Goal: Information Seeking & Learning: Learn about a topic

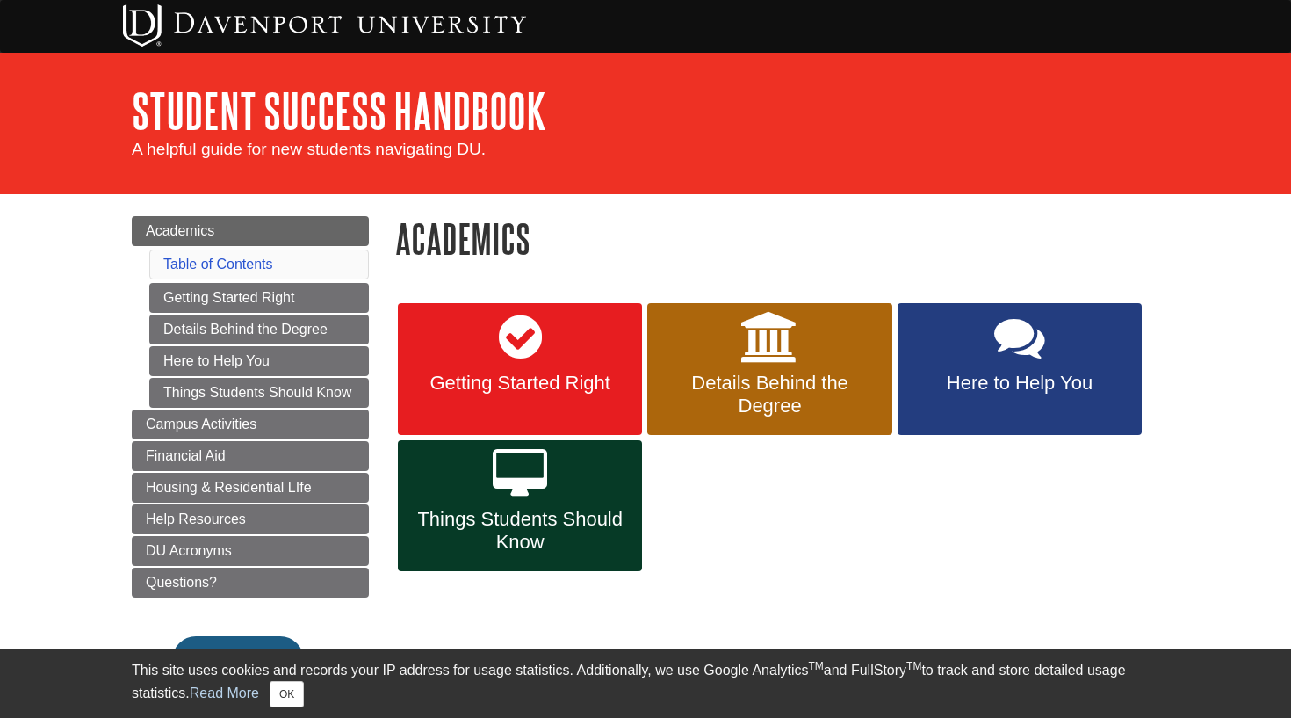
click at [459, 150] on span "A helpful guide for new students navigating DU." at bounding box center [309, 149] width 354 height 18
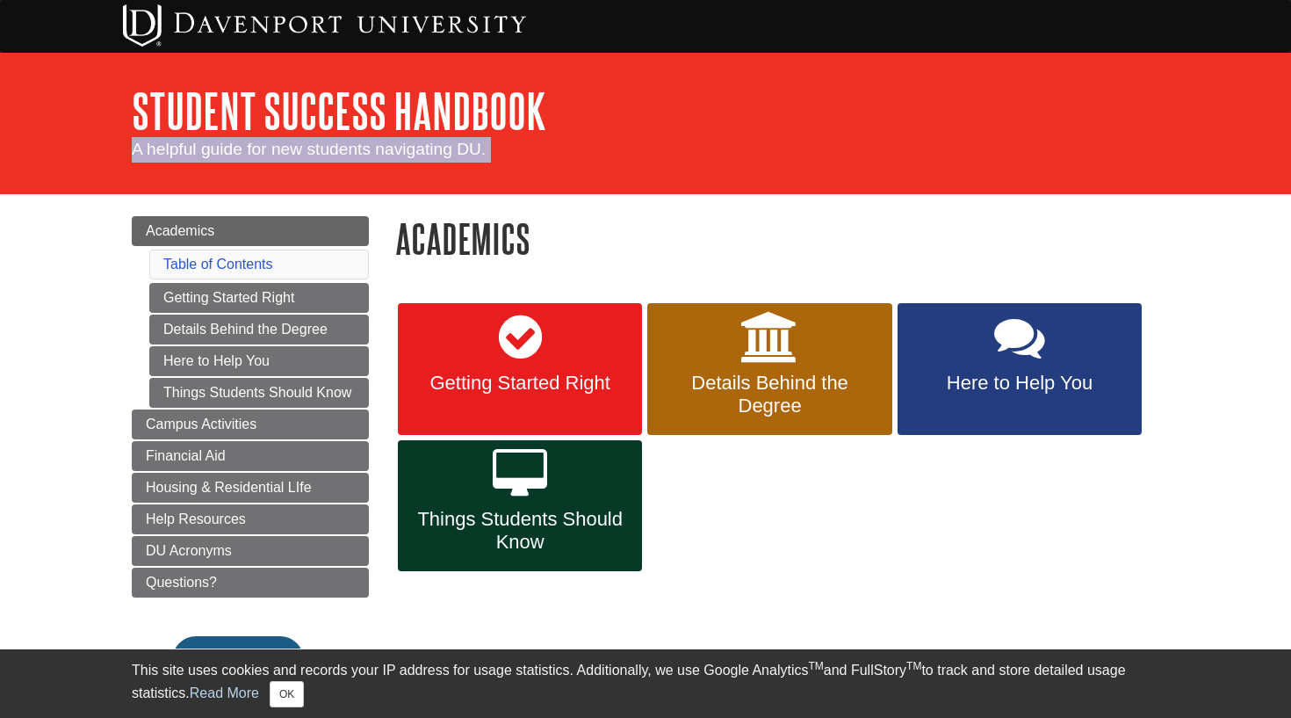
click at [459, 150] on span "A helpful guide for new students navigating DU." at bounding box center [309, 149] width 354 height 18
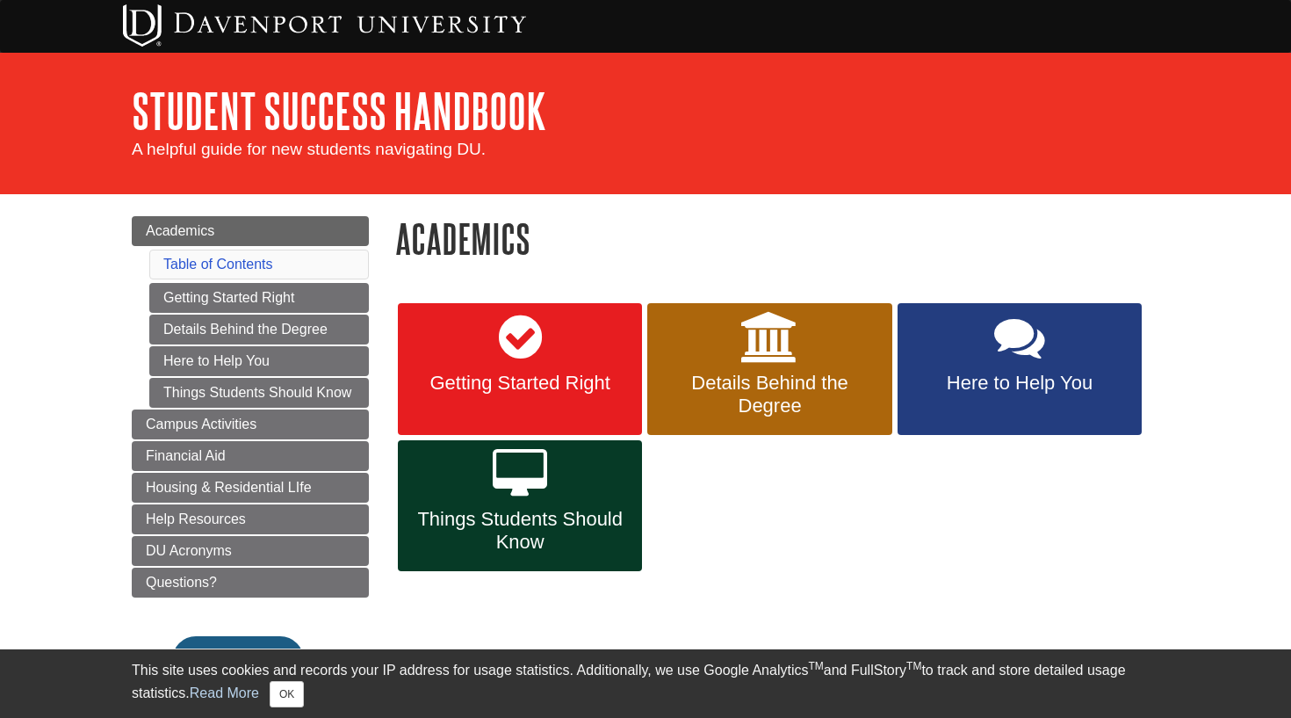
click at [460, 223] on h1 "Academics" at bounding box center [777, 238] width 764 height 45
click at [481, 355] on link "Getting Started Right" at bounding box center [520, 369] width 244 height 132
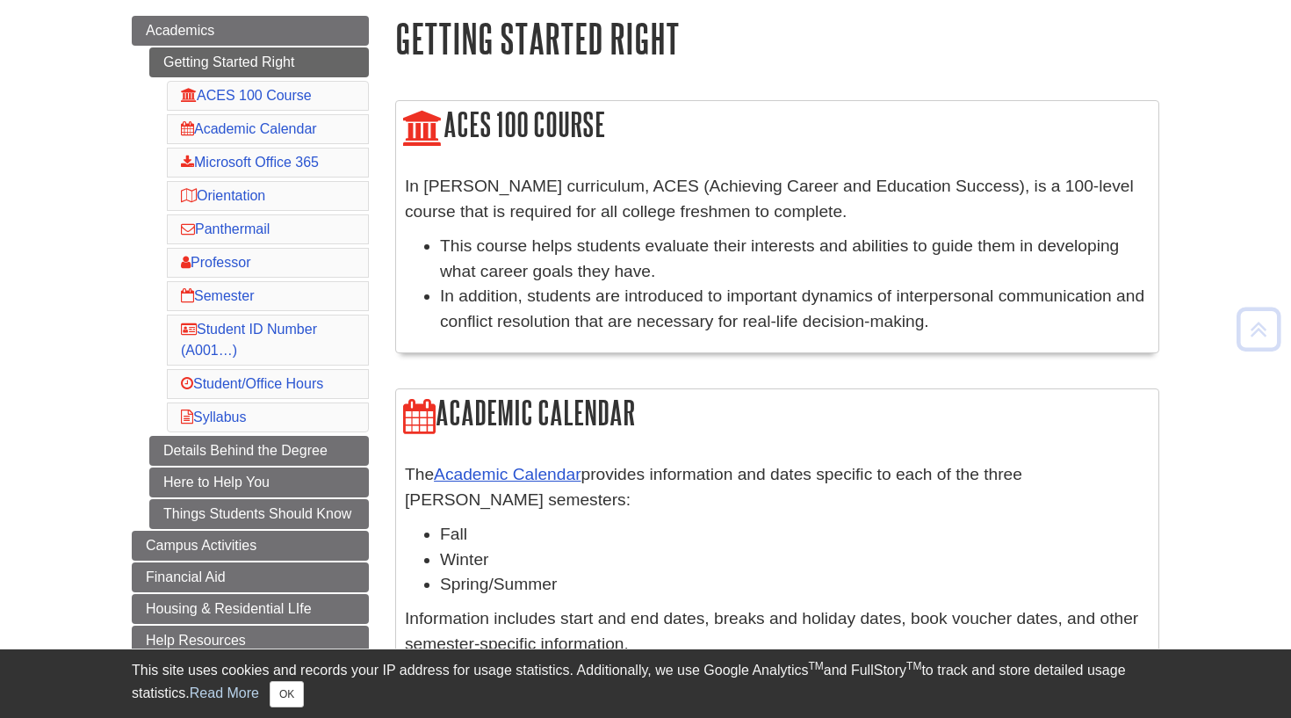
scroll to position [204, 0]
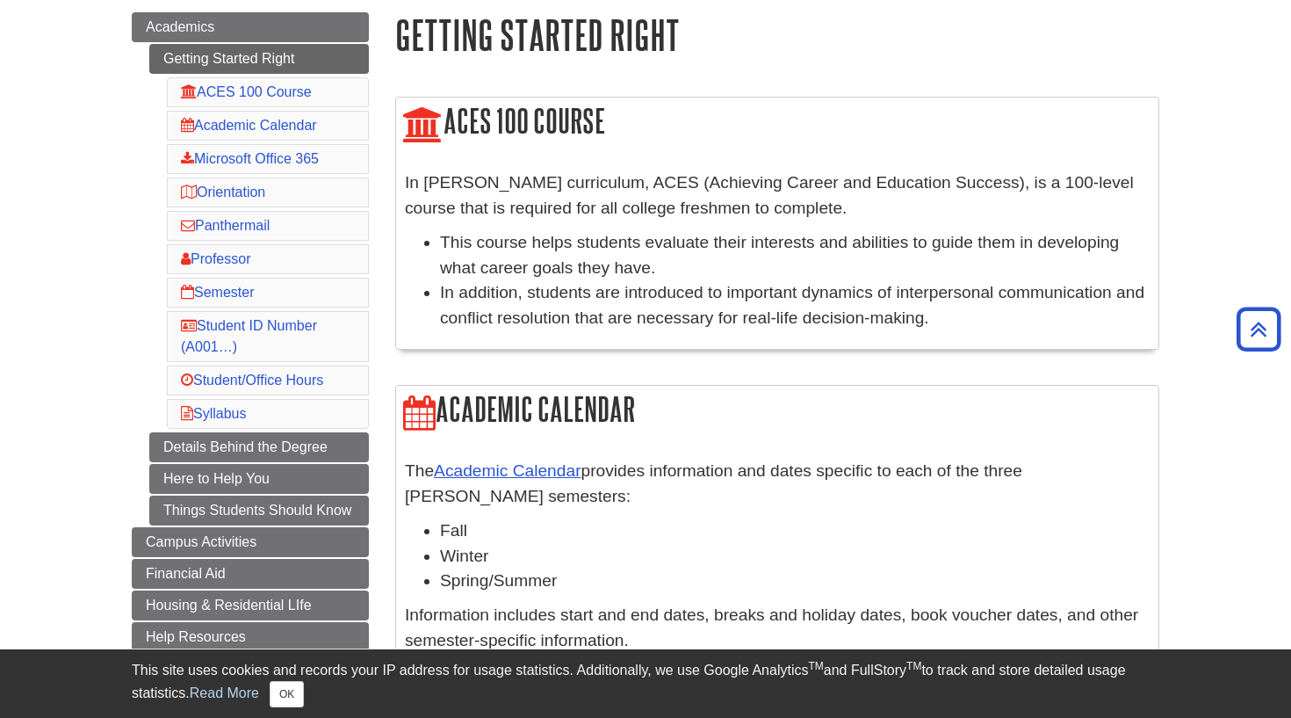
click at [551, 193] on p "In [PERSON_NAME] curriculum, ACES (Achieving Career and Education Success), is …" at bounding box center [777, 195] width 745 height 51
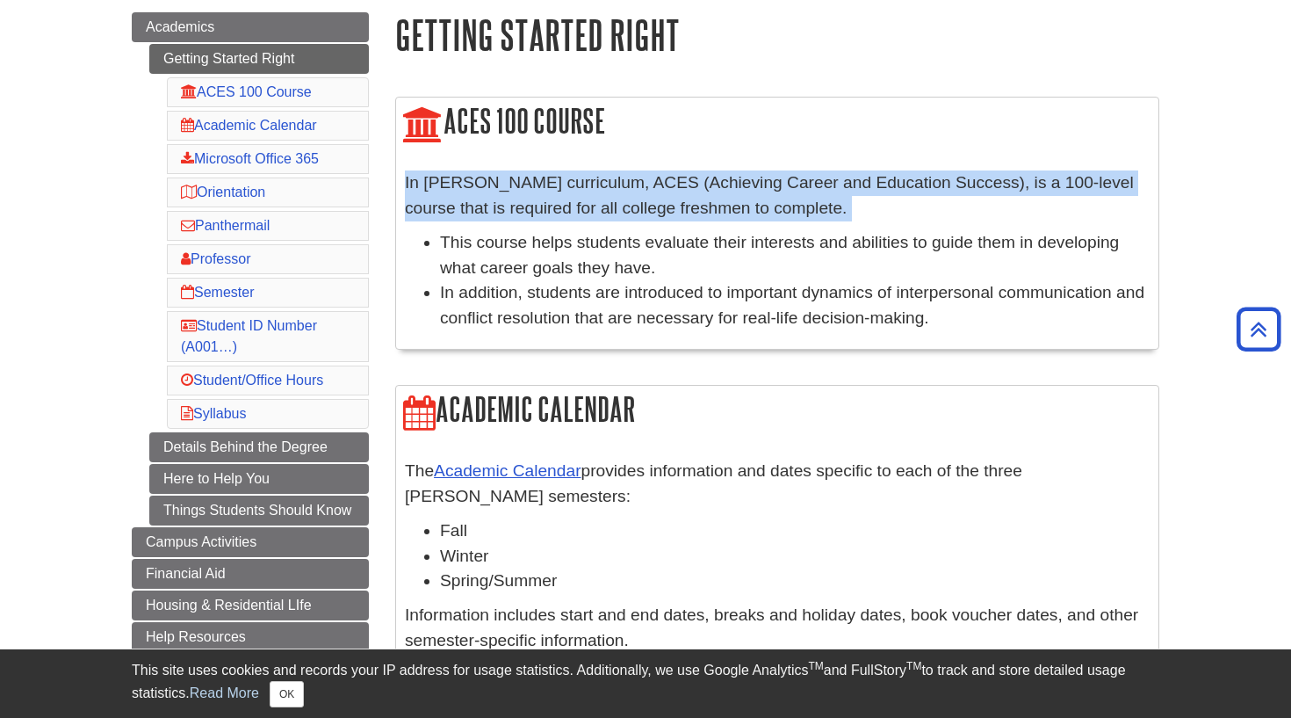
click at [551, 193] on p "In [PERSON_NAME] curriculum, ACES (Achieving Career and Education Success), is …" at bounding box center [777, 195] width 745 height 51
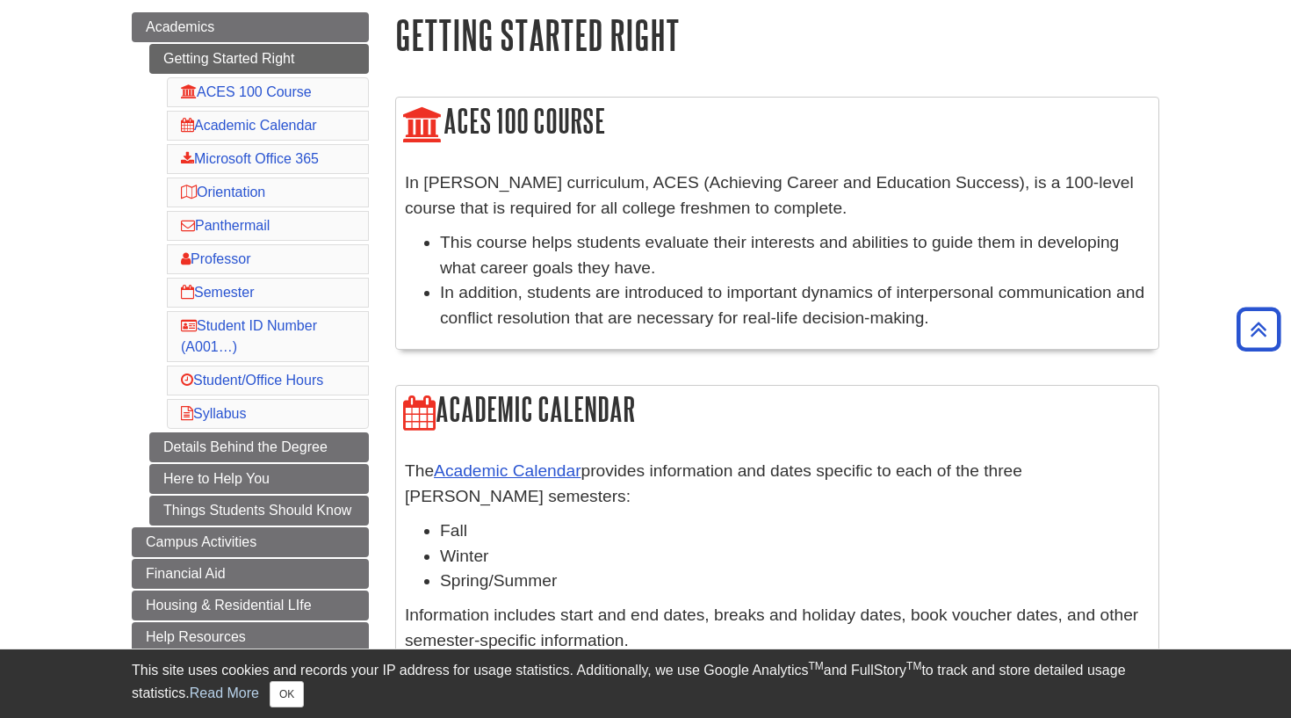
click at [562, 235] on li "This course helps students evaluate their interests and abilities to guide them…" at bounding box center [795, 255] width 710 height 51
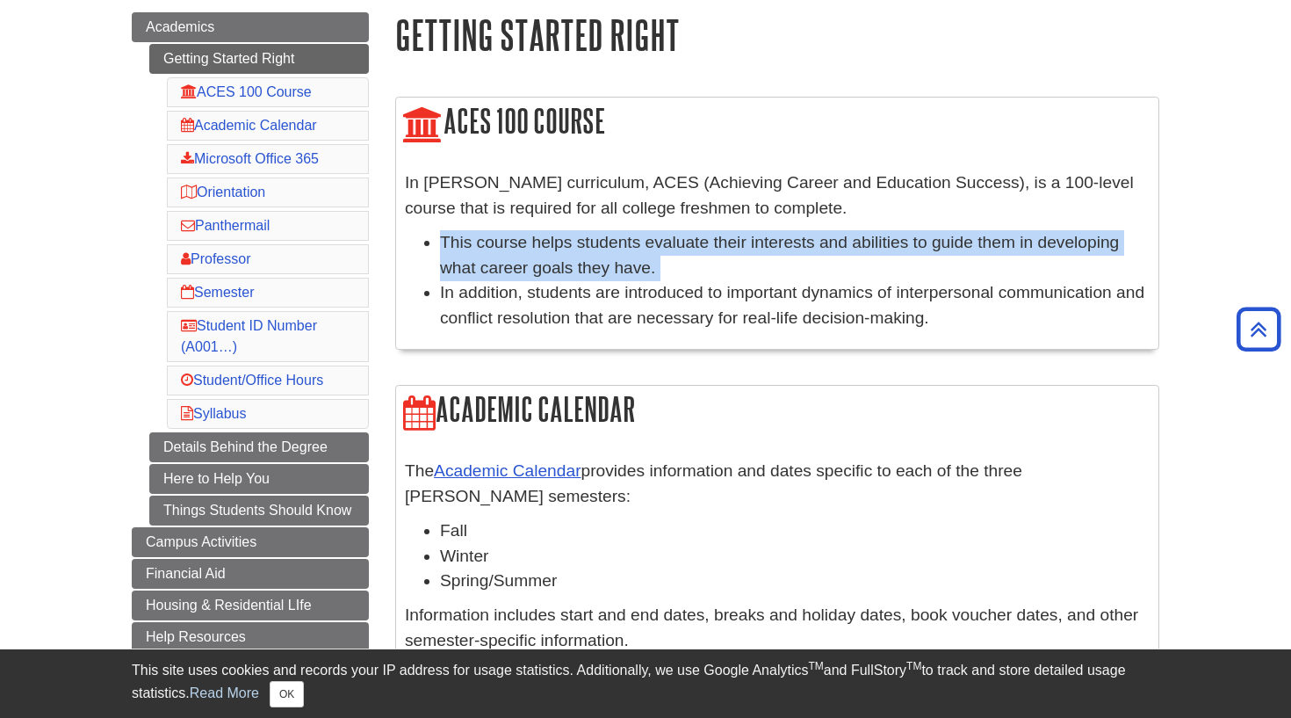
click at [562, 235] on li "This course helps students evaluate their interests and abilities to guide them…" at bounding box center [795, 255] width 710 height 51
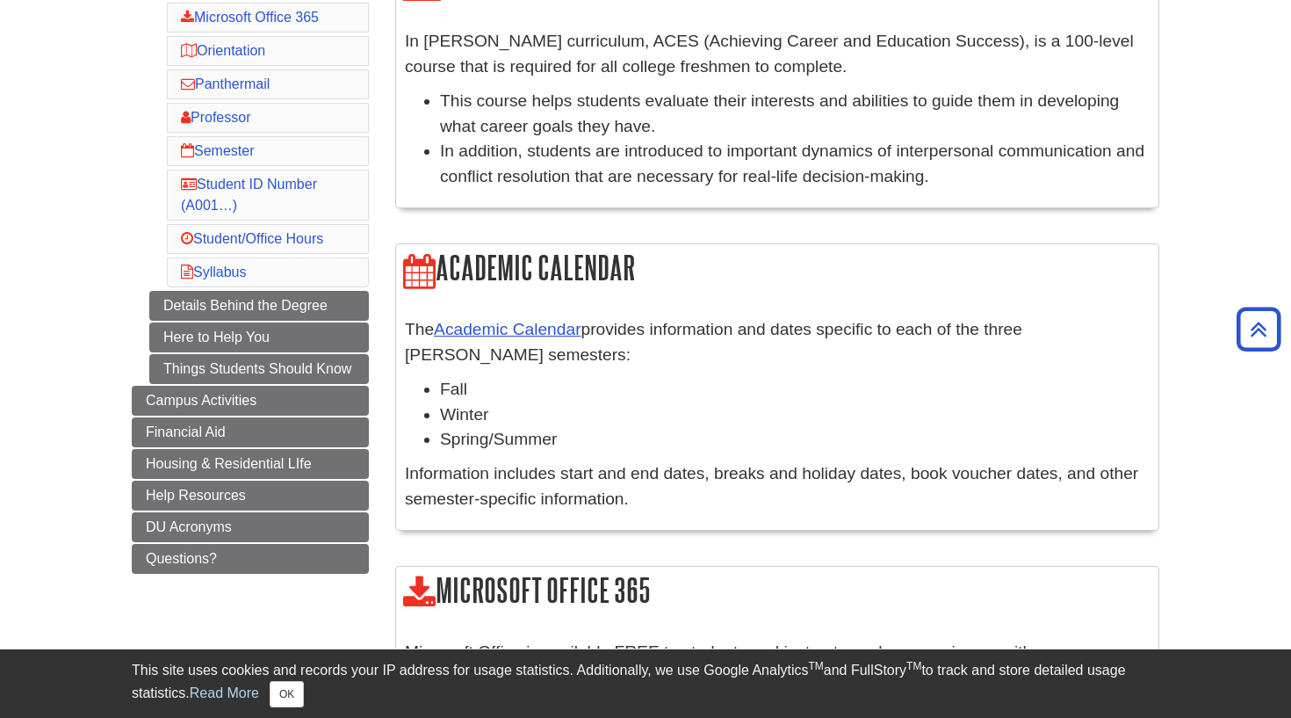
scroll to position [347, 0]
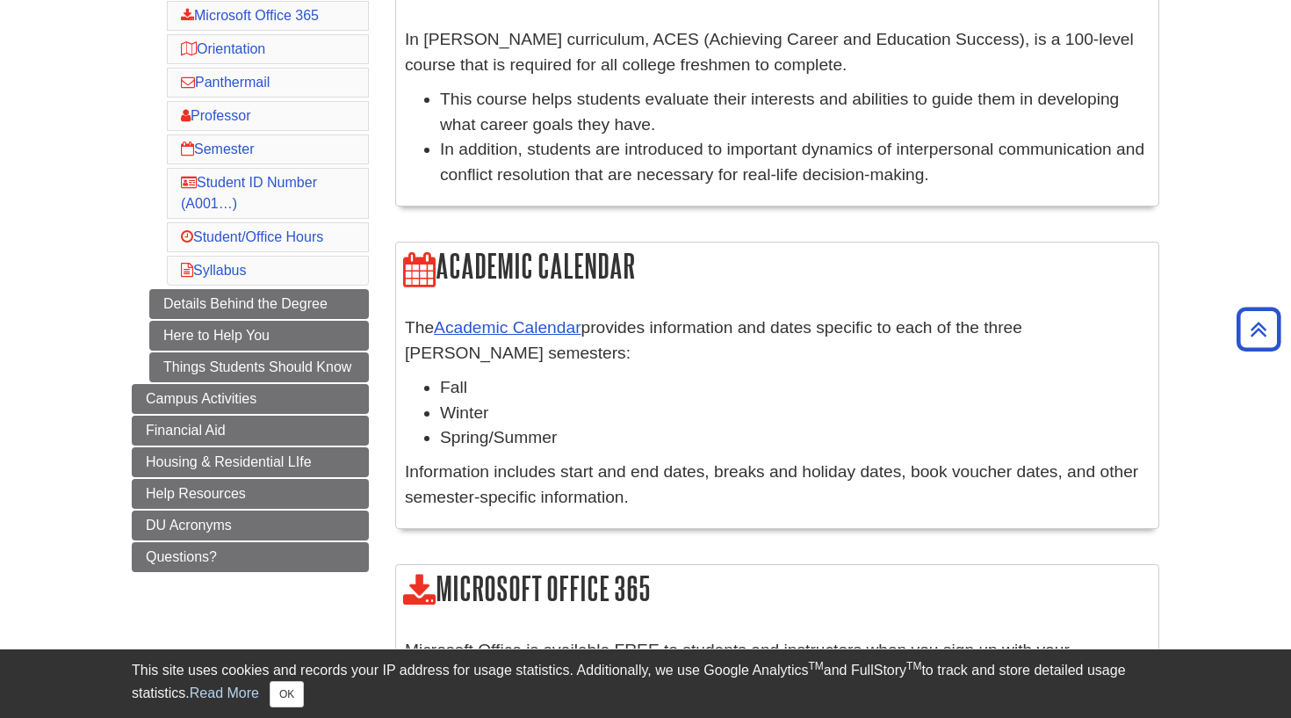
click at [626, 474] on p "Information includes start and end dates, breaks and holiday dates, book vouche…" at bounding box center [777, 484] width 745 height 51
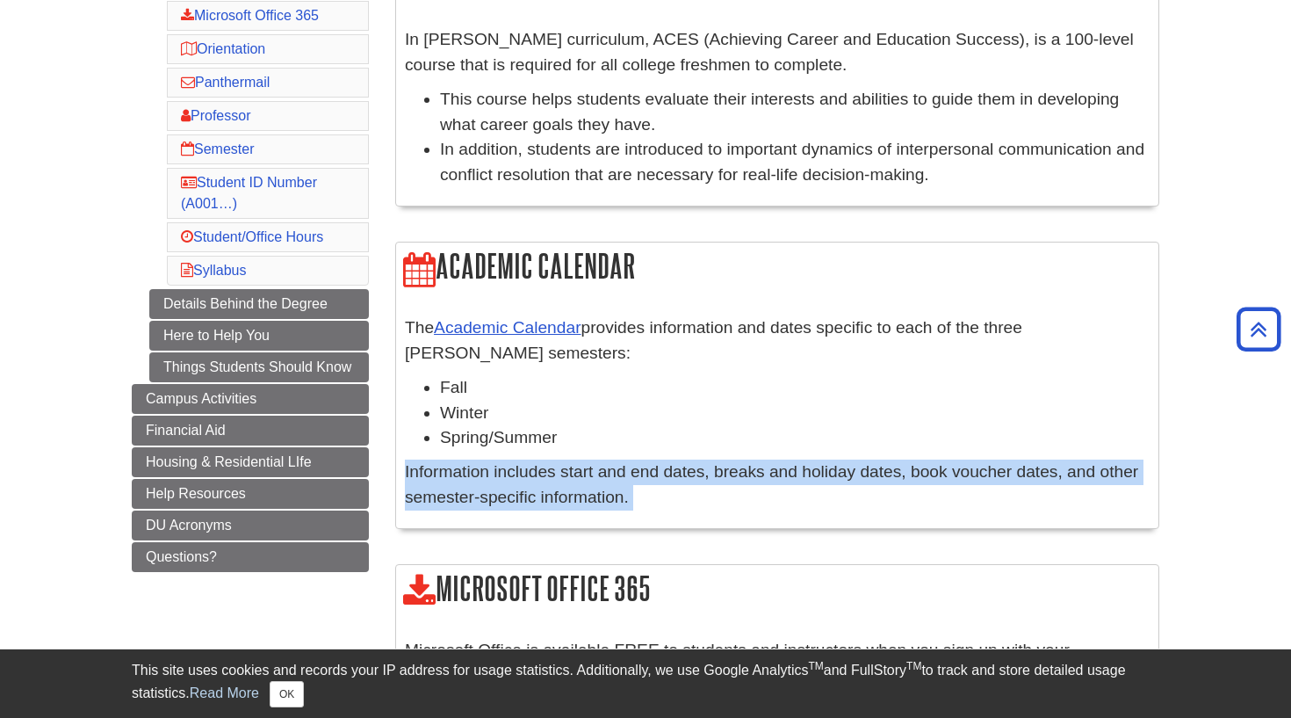
click at [626, 474] on p "Information includes start and end dates, breaks and holiday dates, book vouche…" at bounding box center [777, 484] width 745 height 51
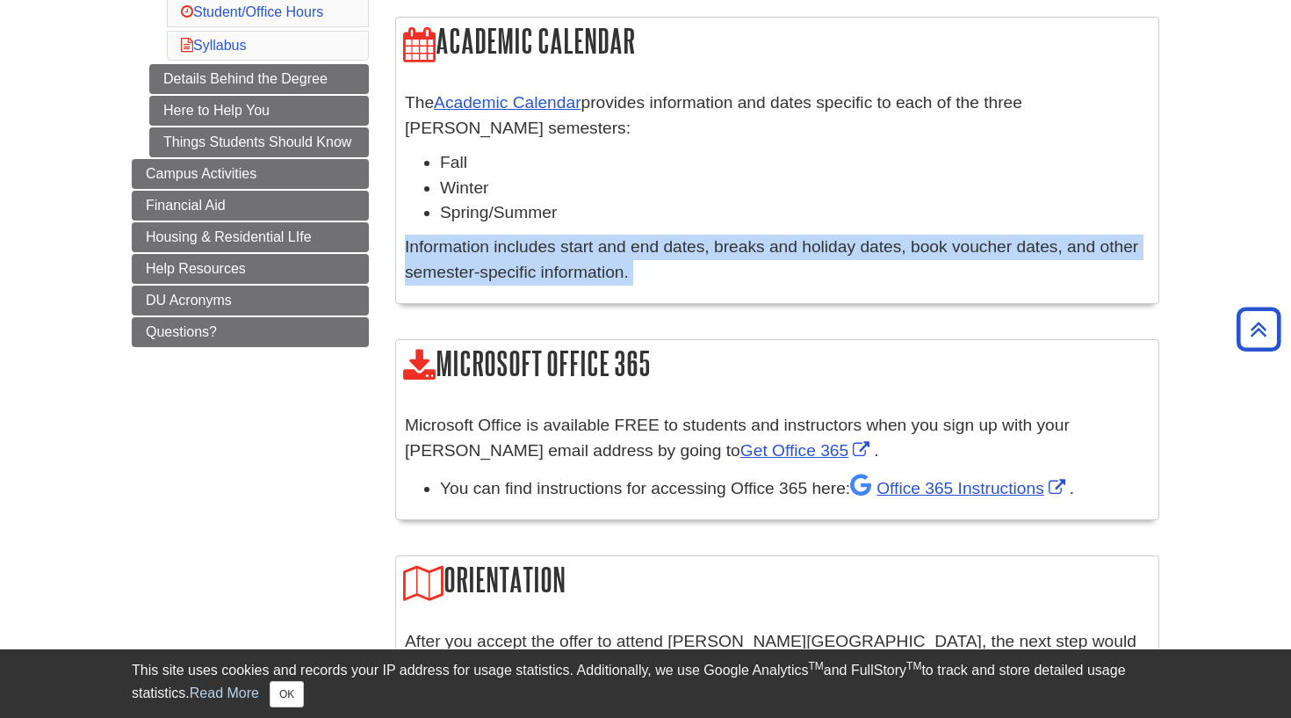
scroll to position [701, 0]
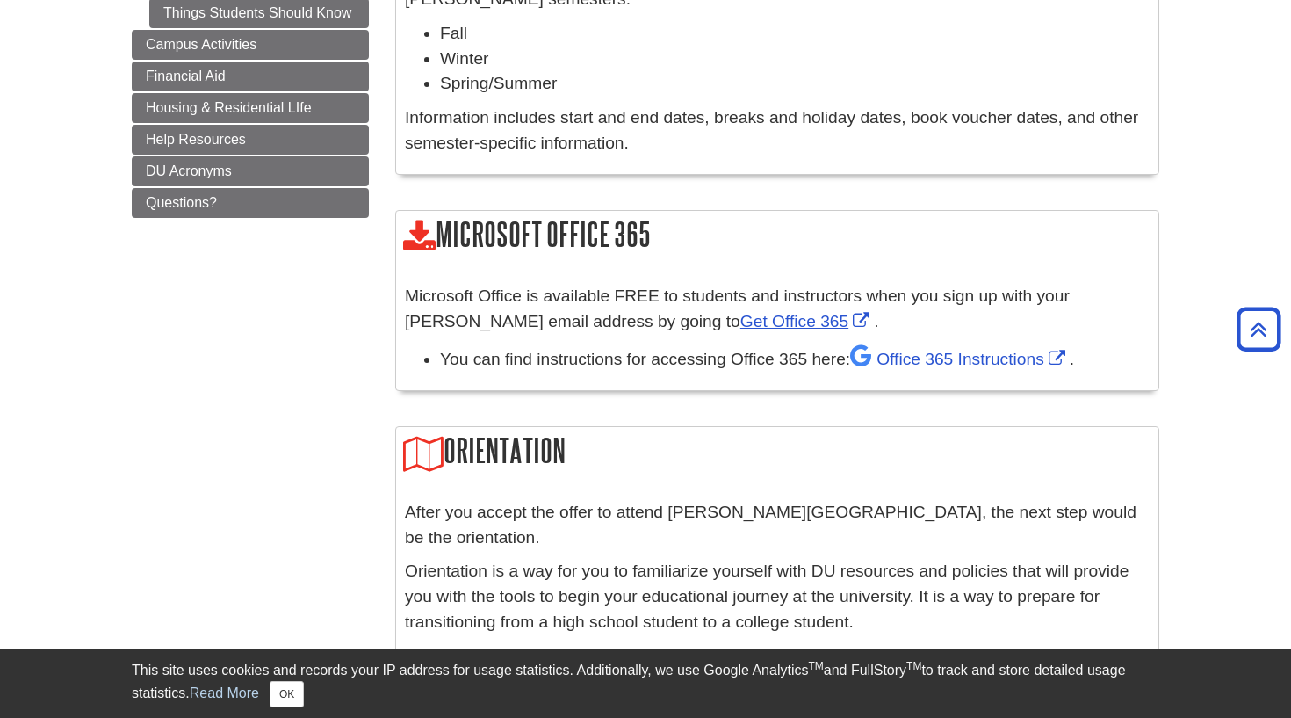
click at [564, 313] on p "Microsoft Office is available FREE to students and instructors when you sign up…" at bounding box center [777, 309] width 745 height 51
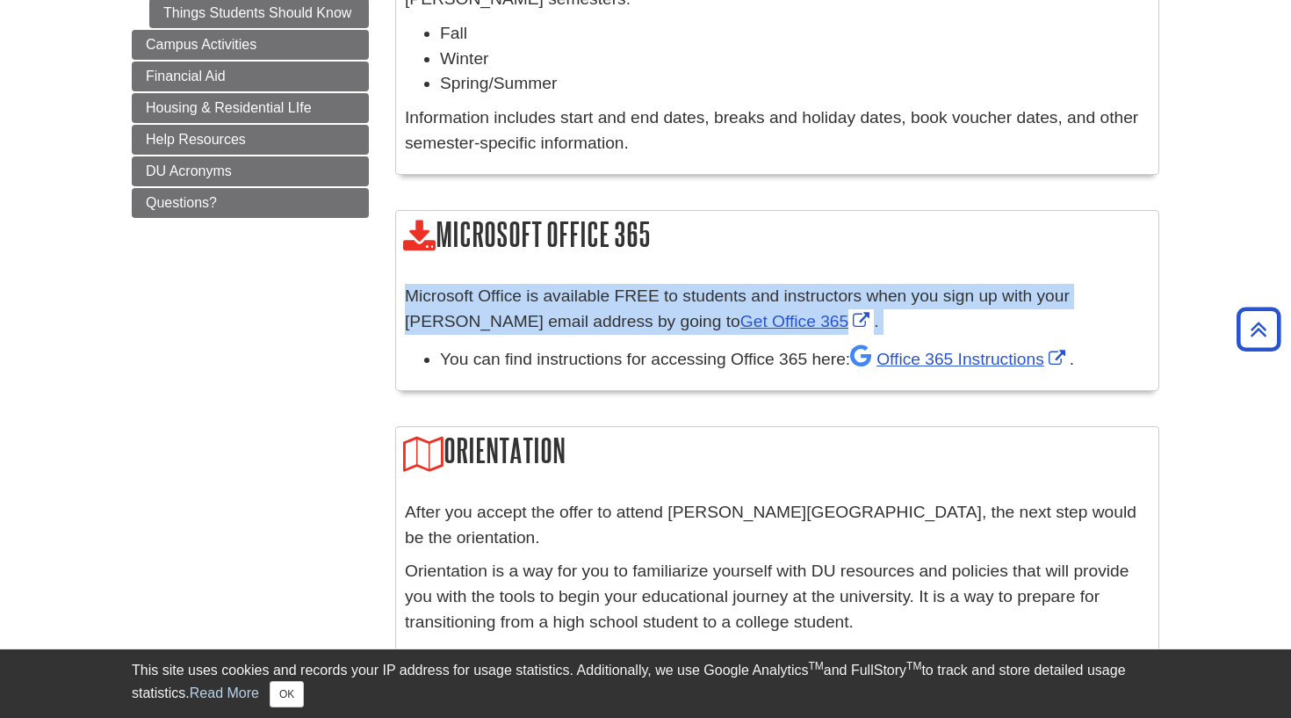
click at [564, 313] on p "Microsoft Office is available FREE to students and instructors when you sign up…" at bounding box center [777, 309] width 745 height 51
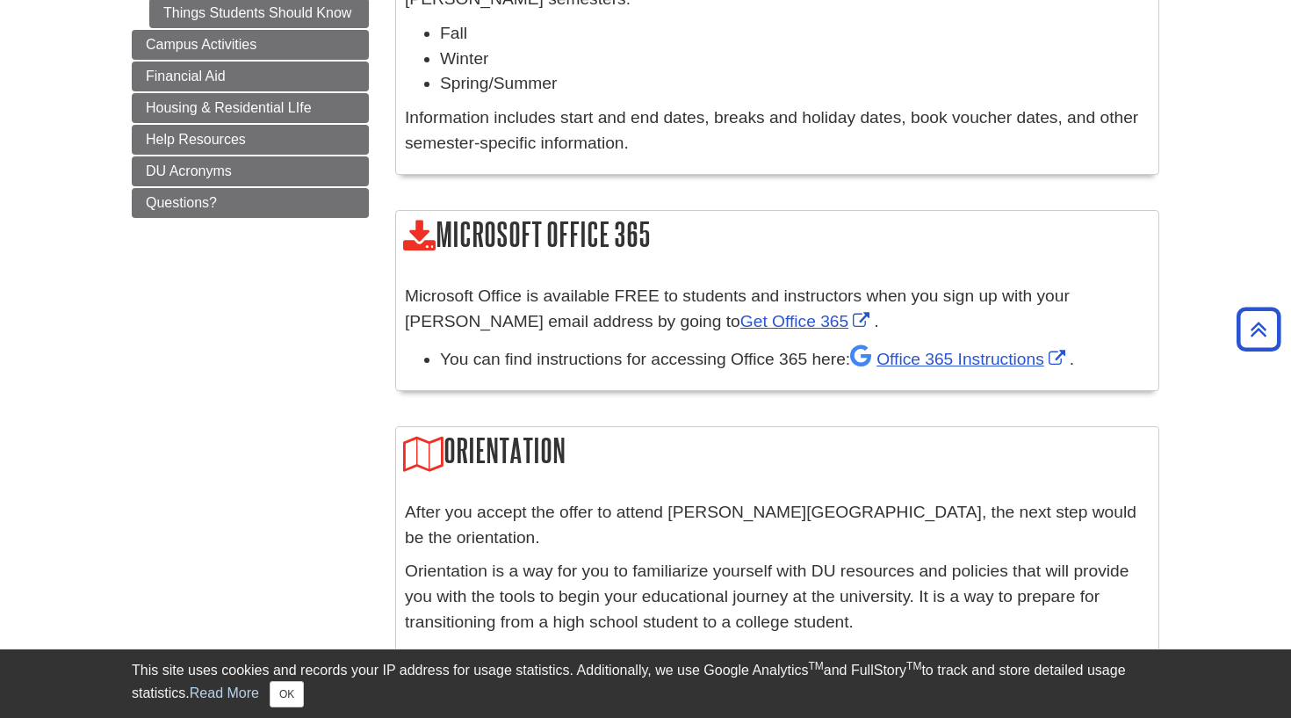
click at [599, 316] on p "Microsoft Office is available FREE to students and instructors when you sign up…" at bounding box center [777, 309] width 745 height 51
click at [741, 318] on link "Get Office 365" at bounding box center [808, 321] width 134 height 18
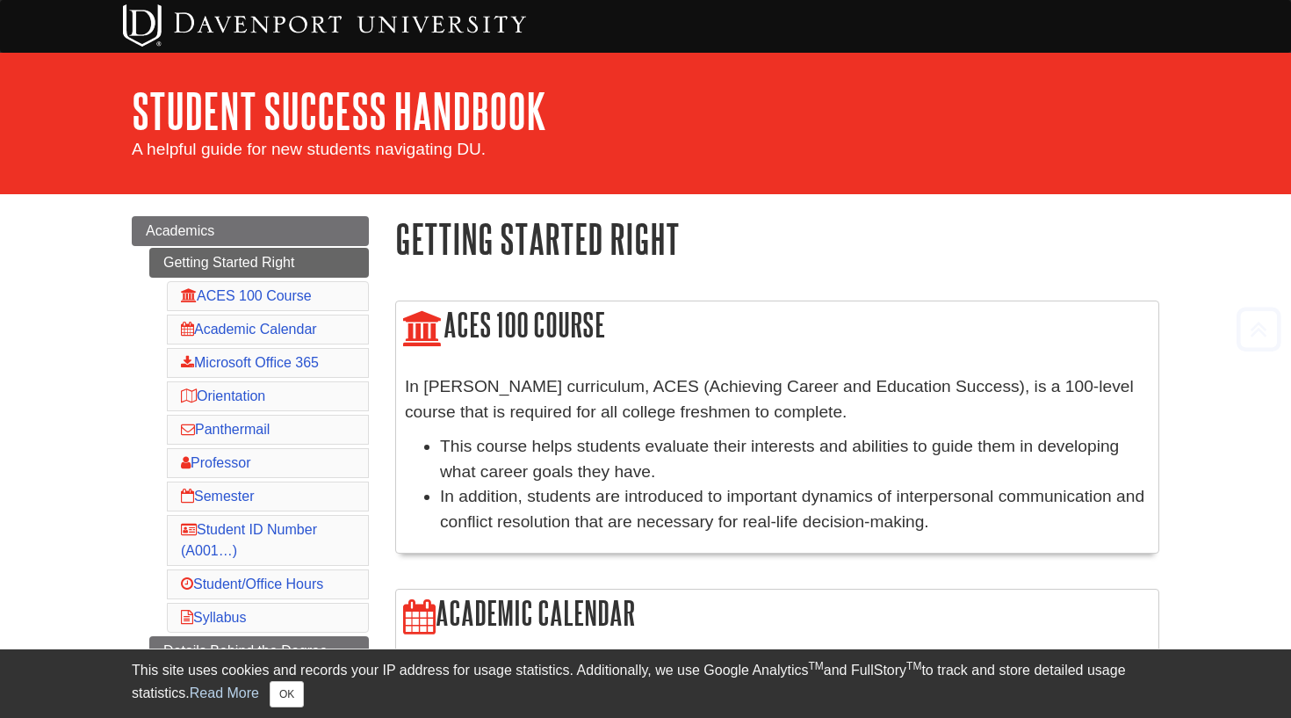
scroll to position [0, 0]
click at [324, 300] on li "ACES 100 Course" at bounding box center [268, 296] width 202 height 30
click at [279, 296] on link "ACES 100 Course" at bounding box center [246, 295] width 131 height 15
